Goal: Check status: Check status

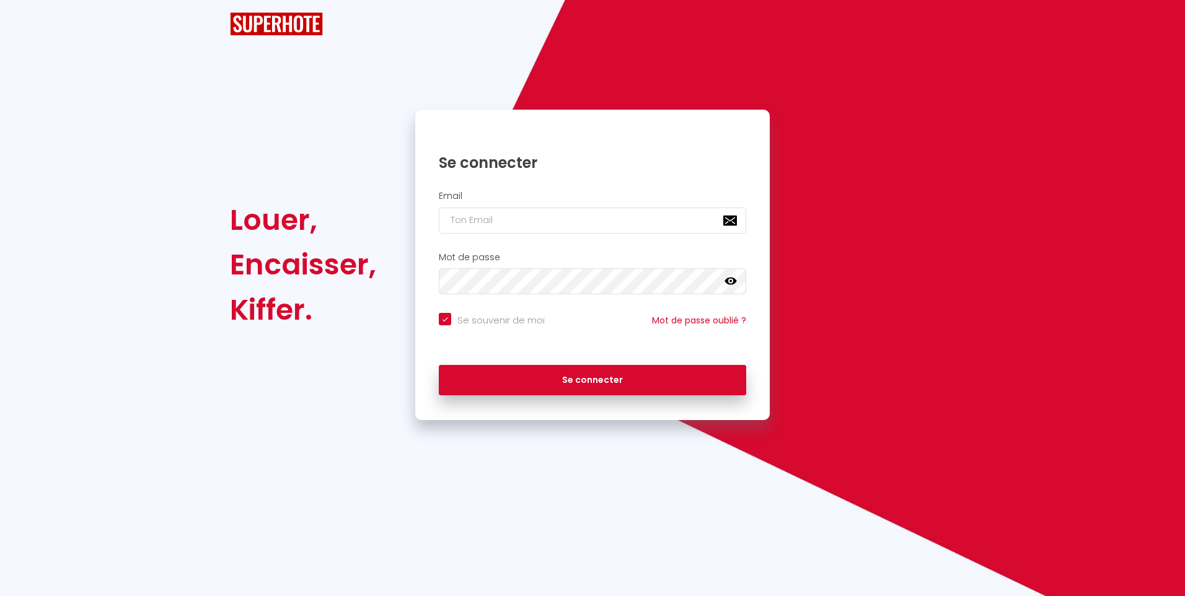
checkbox input "true"
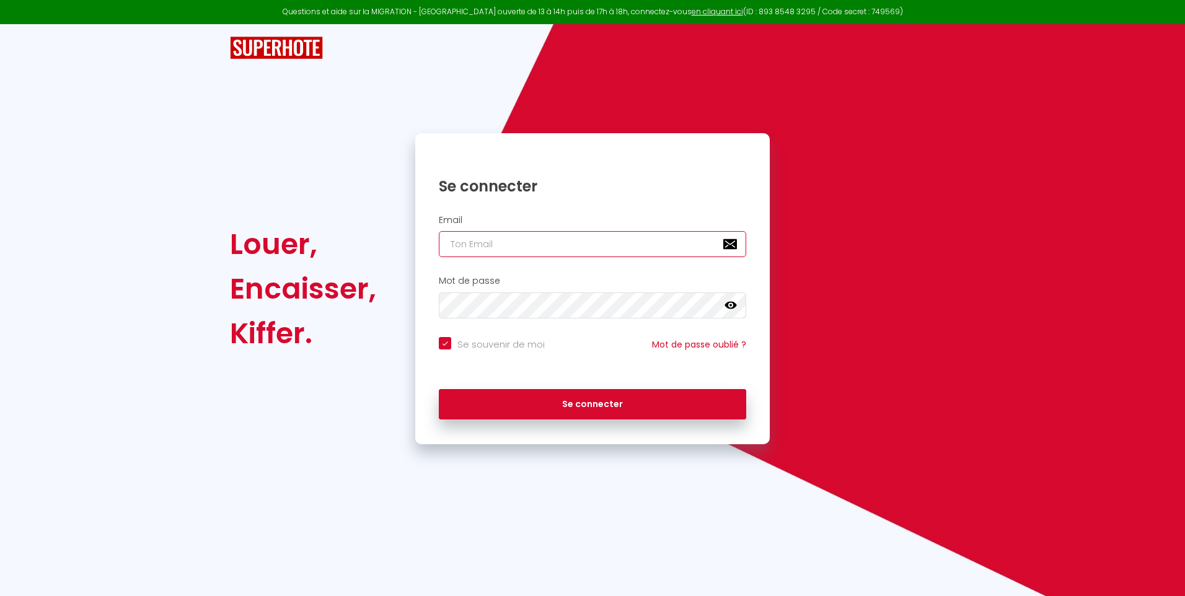
click at [534, 244] on input "email" at bounding box center [592, 244] width 307 height 26
type input "[EMAIL_ADDRESS][DOMAIN_NAME]"
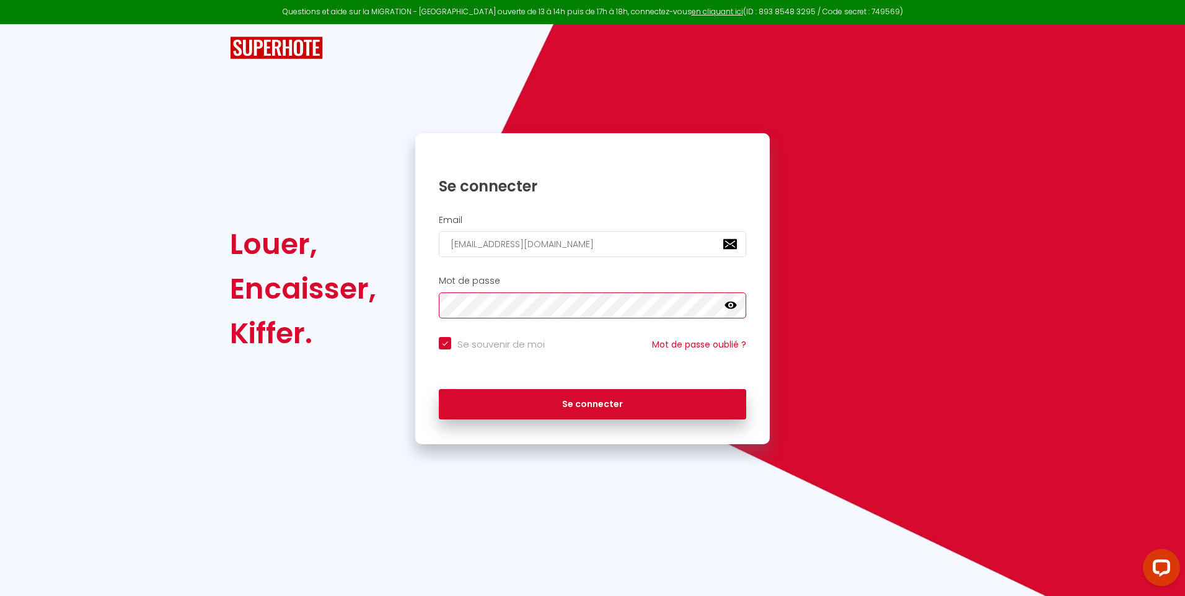
click at [439, 389] on button "Se connecter" at bounding box center [592, 404] width 307 height 31
checkbox input "true"
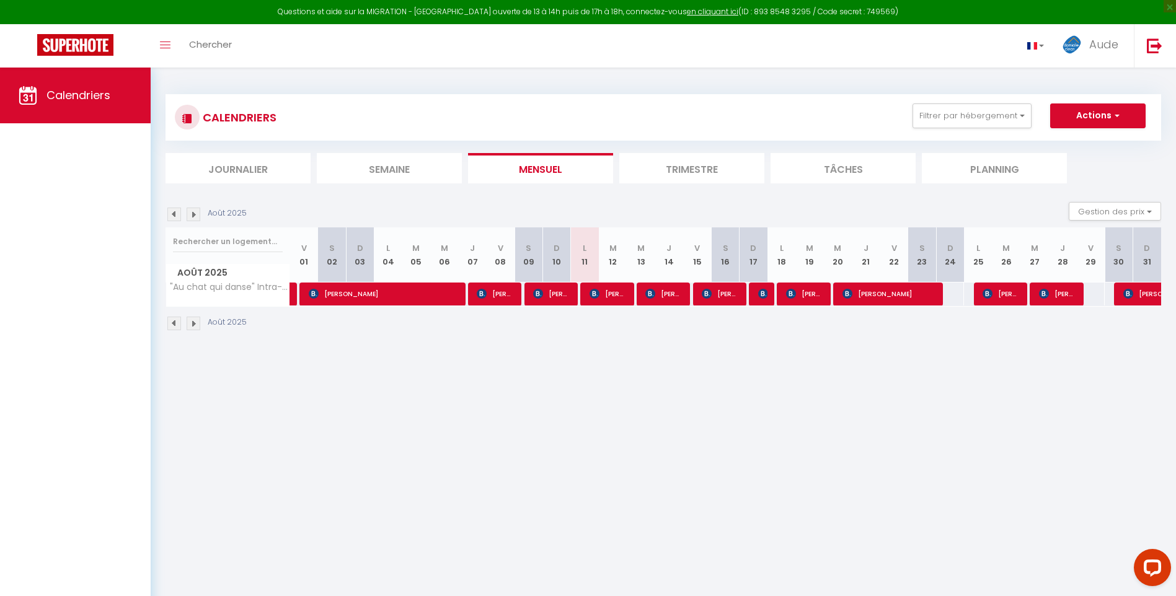
click at [689, 179] on li "Trimestre" at bounding box center [691, 168] width 145 height 30
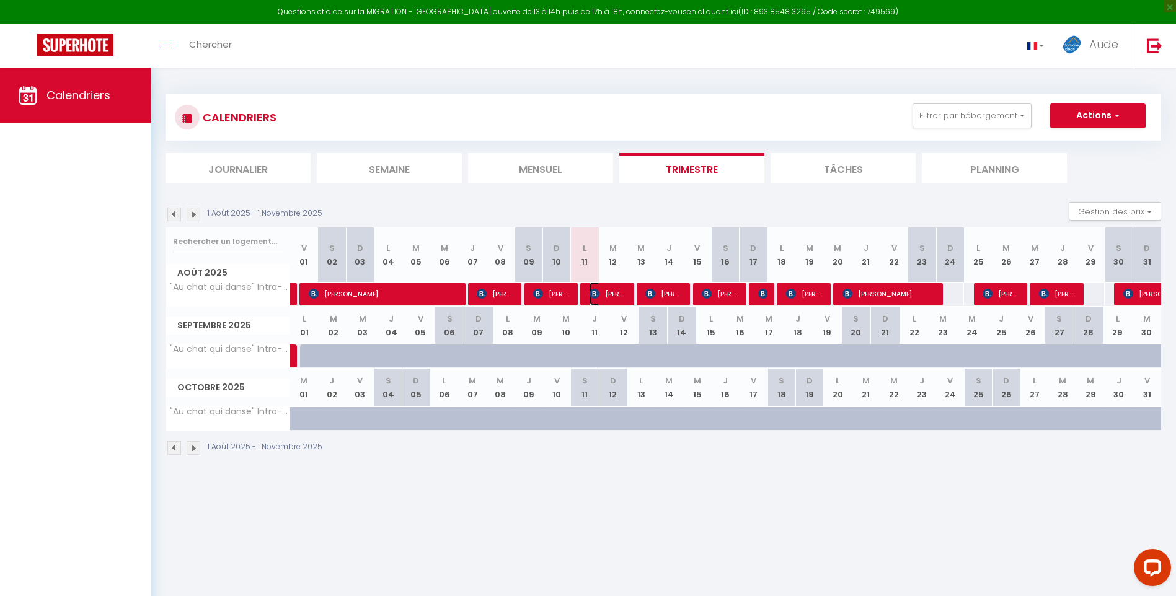
click at [611, 296] on span "[PERSON_NAME]" at bounding box center [608, 294] width 37 height 24
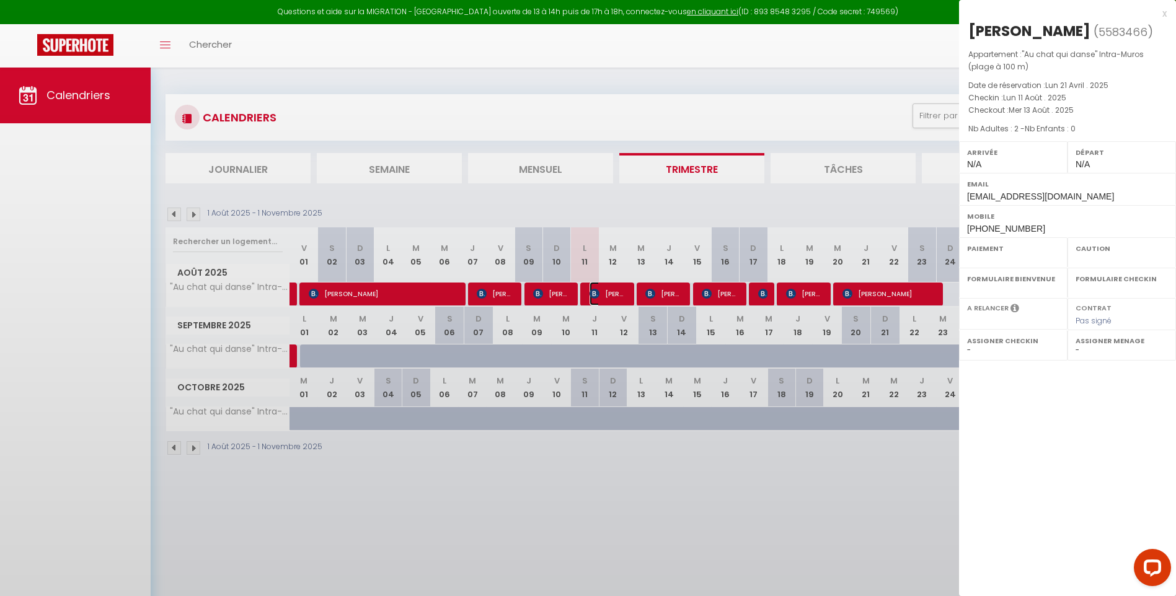
select select "OK"
select select "KO"
select select "0"
select select "1"
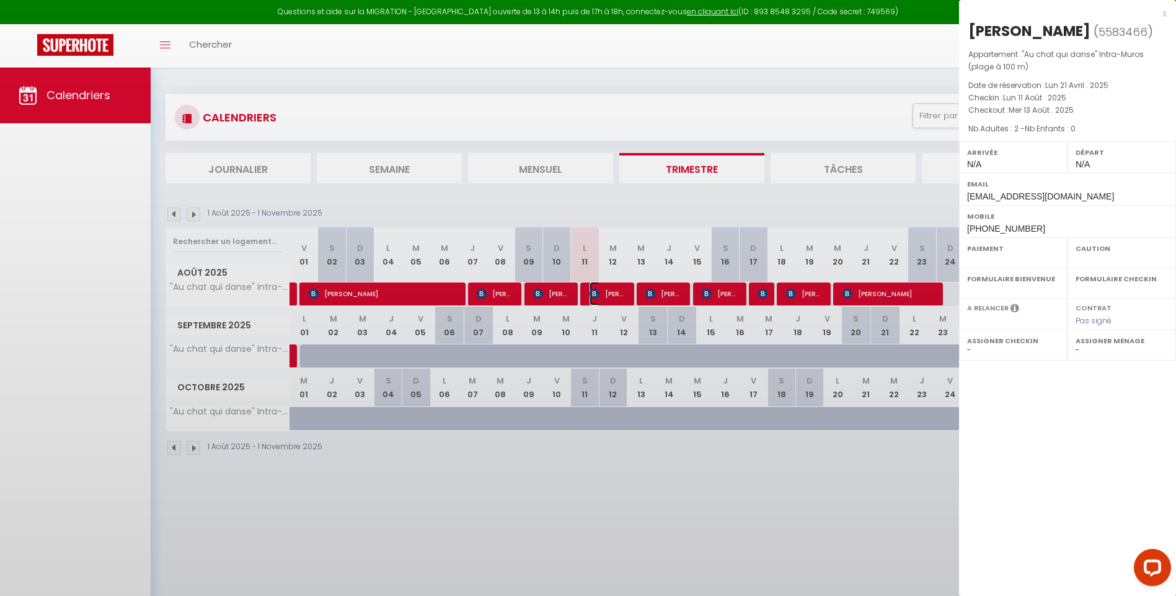
select select
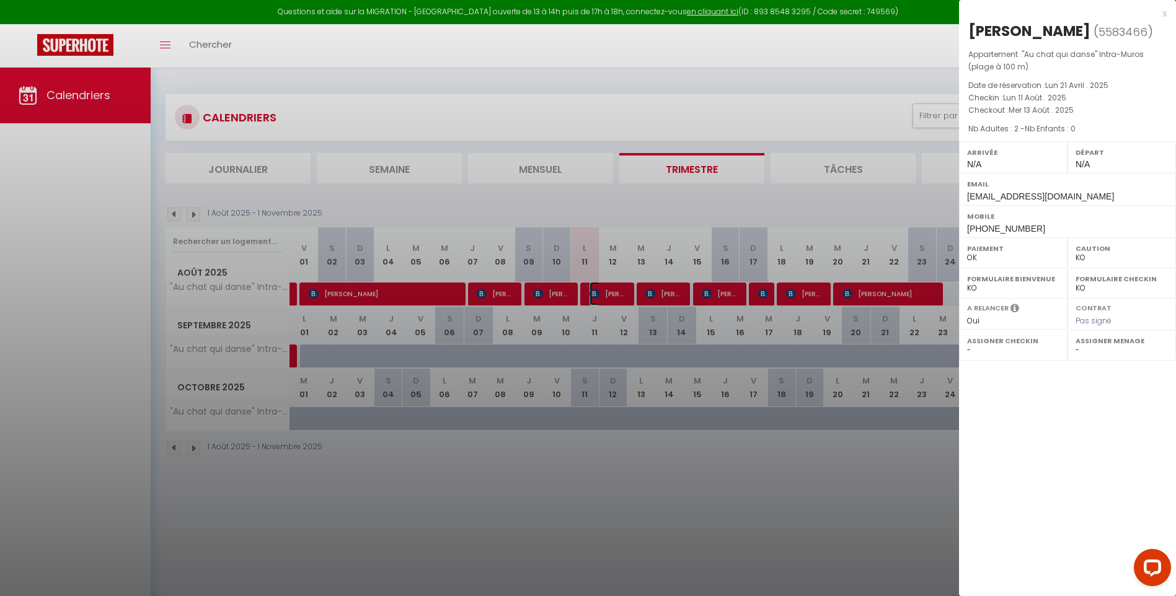
select select "41055"
click at [618, 361] on div at bounding box center [588, 298] width 1176 height 596
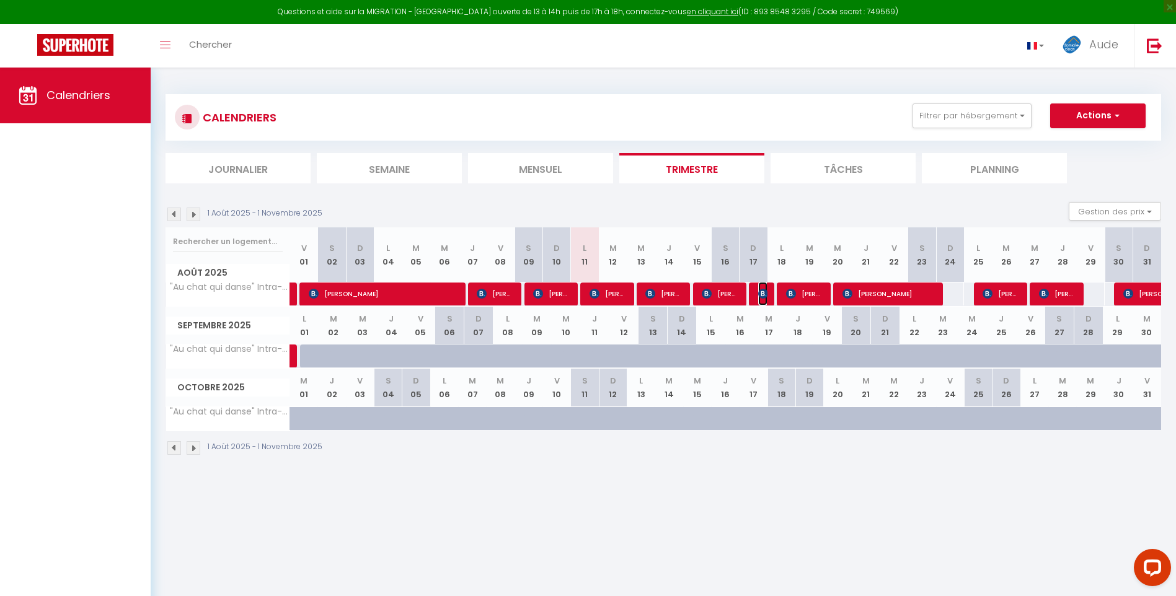
click at [763, 291] on img at bounding box center [763, 294] width 10 height 10
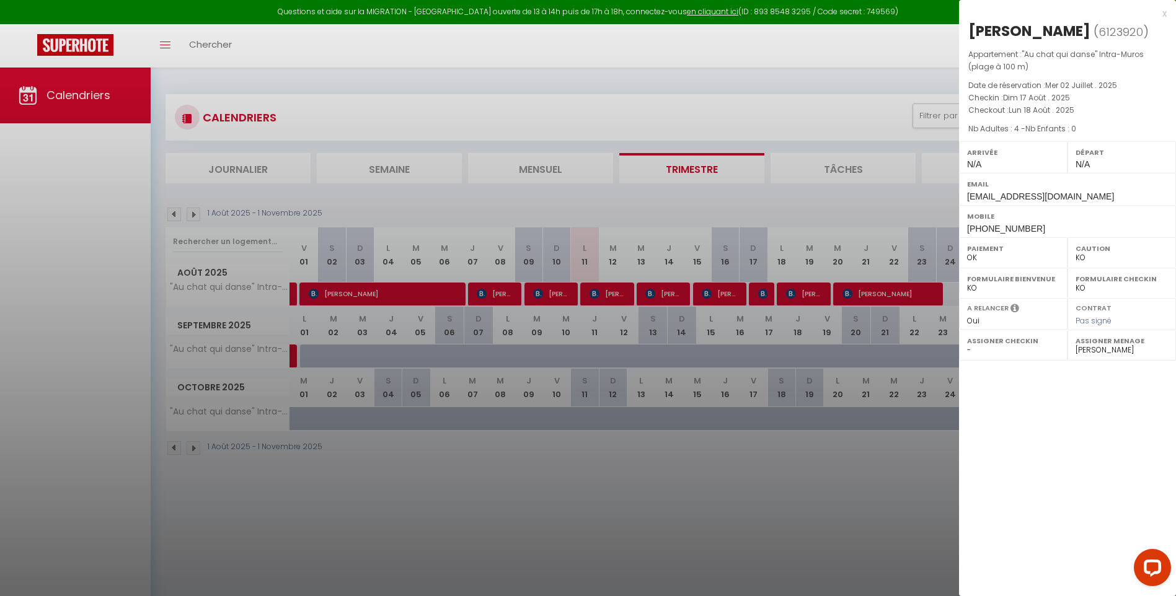
click at [718, 291] on div at bounding box center [588, 298] width 1176 height 596
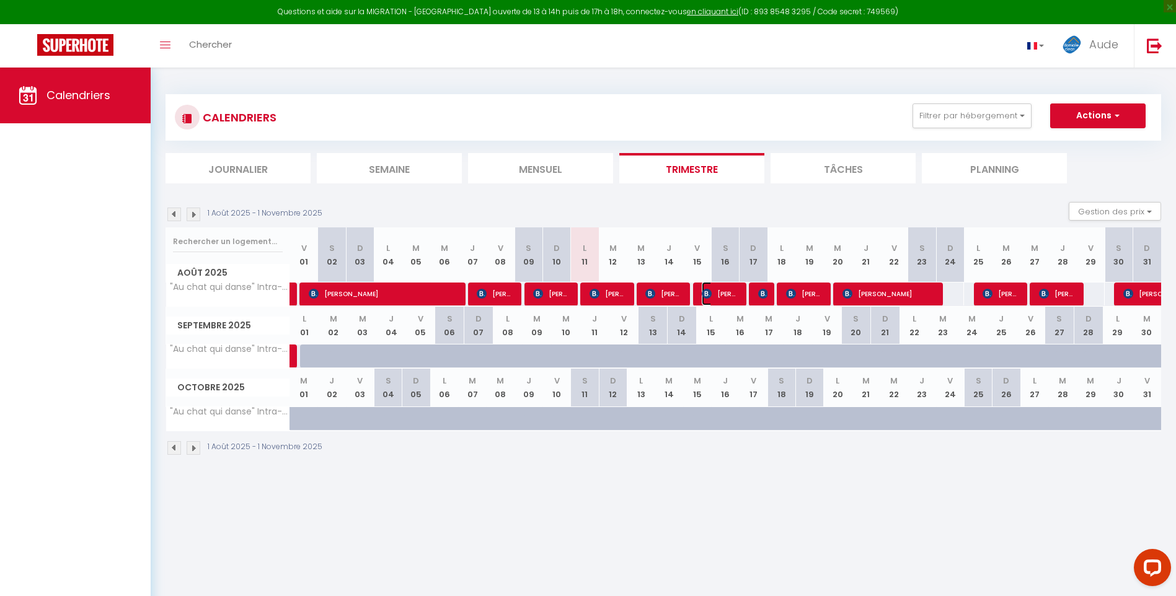
click at [718, 291] on span "[PERSON_NAME]" at bounding box center [720, 294] width 37 height 24
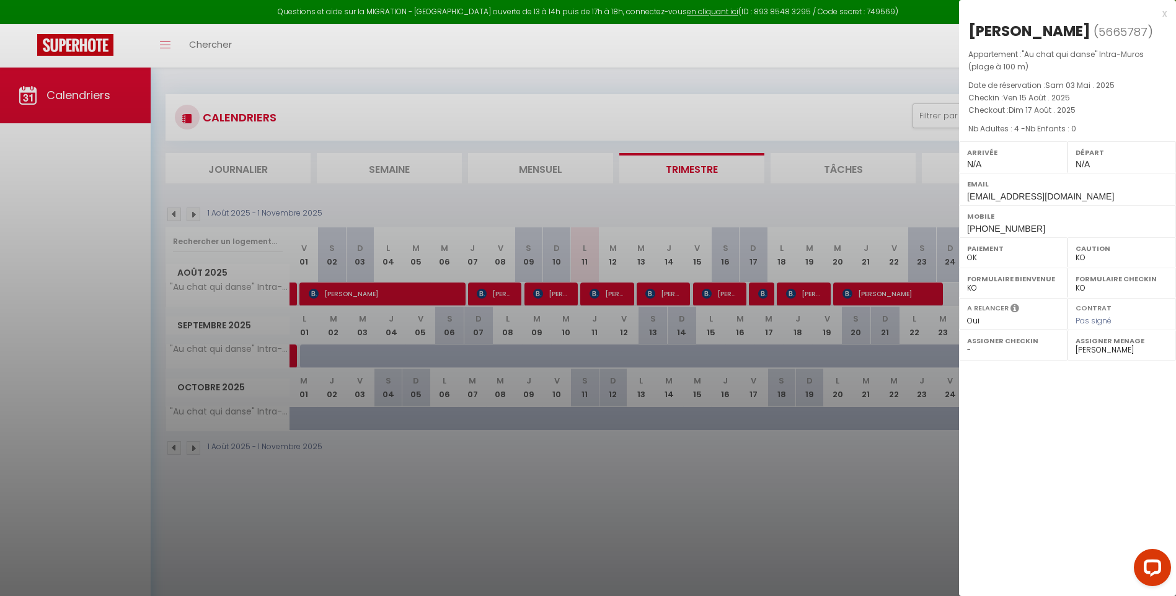
click at [764, 315] on div at bounding box center [588, 298] width 1176 height 596
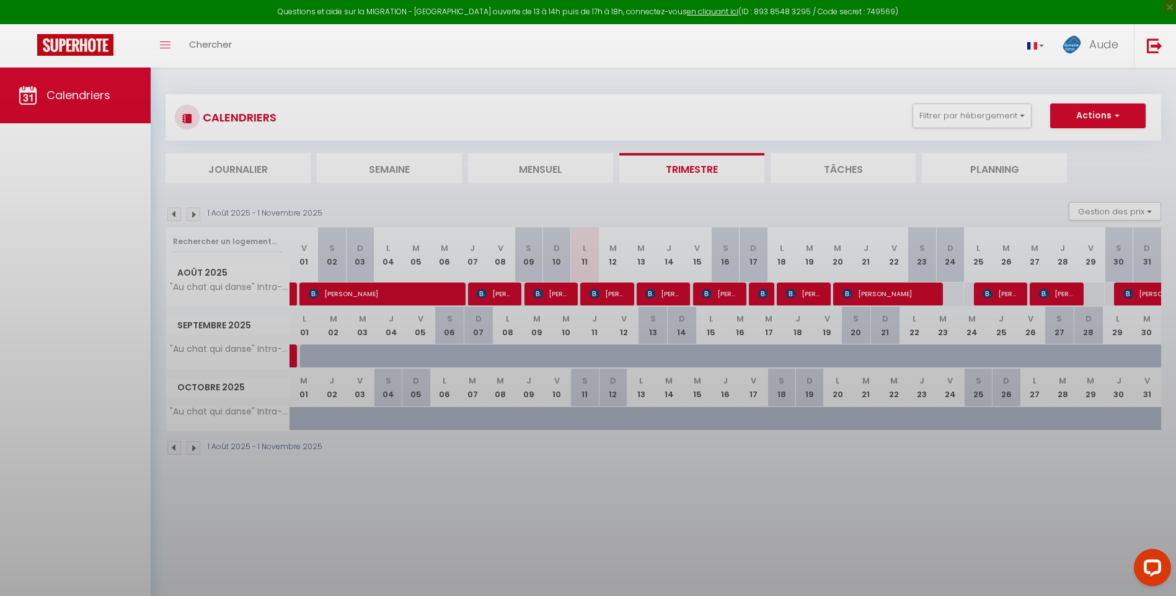
click at [761, 303] on body "Questions et aide sur la MIGRATION - [GEOGRAPHIC_DATA] ouverte de 13 à 14h puis…" at bounding box center [588, 366] width 1176 height 596
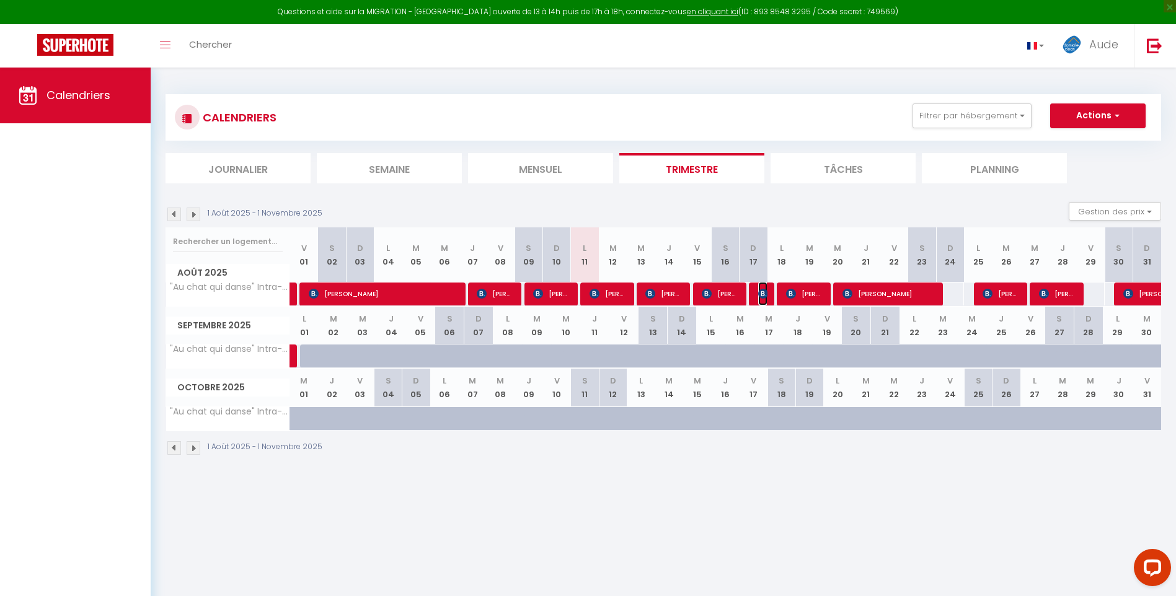
click at [761, 303] on span "[PERSON_NAME]" at bounding box center [762, 294] width 9 height 24
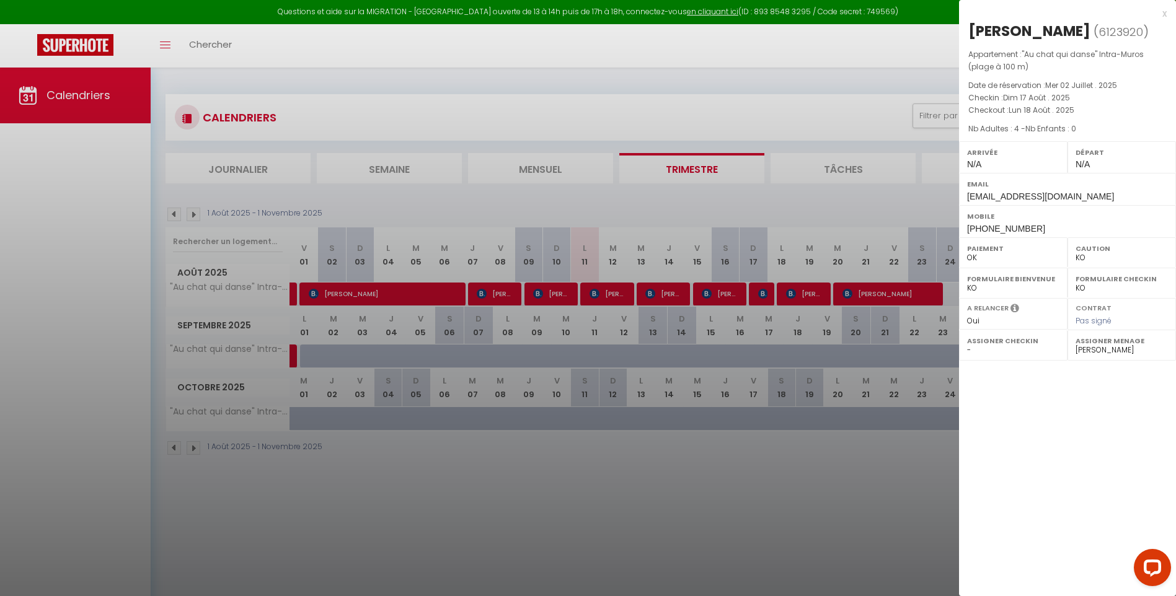
click at [758, 341] on div at bounding box center [588, 298] width 1176 height 596
